Goal: Go to known website: Go to known website

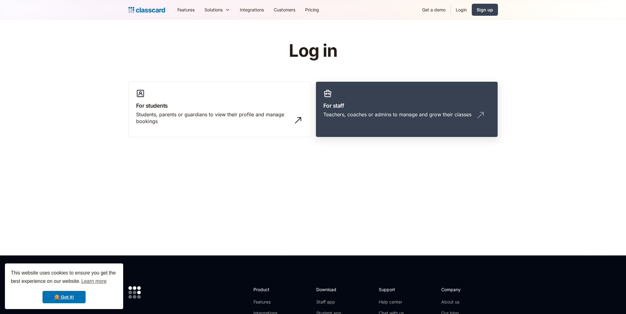
click at [402, 120] on div "Teachers, coaches or admins to manage and grow their classes" at bounding box center [406, 117] width 167 height 12
click at [375, 106] on h3 "For staff" at bounding box center [406, 105] width 167 height 8
click at [417, 124] on link "For staff Teachers, coaches or admins to manage and grow their classes" at bounding box center [407, 109] width 182 height 56
click at [422, 106] on h3 "For staff" at bounding box center [406, 105] width 167 height 8
